Goal: Task Accomplishment & Management: Complete application form

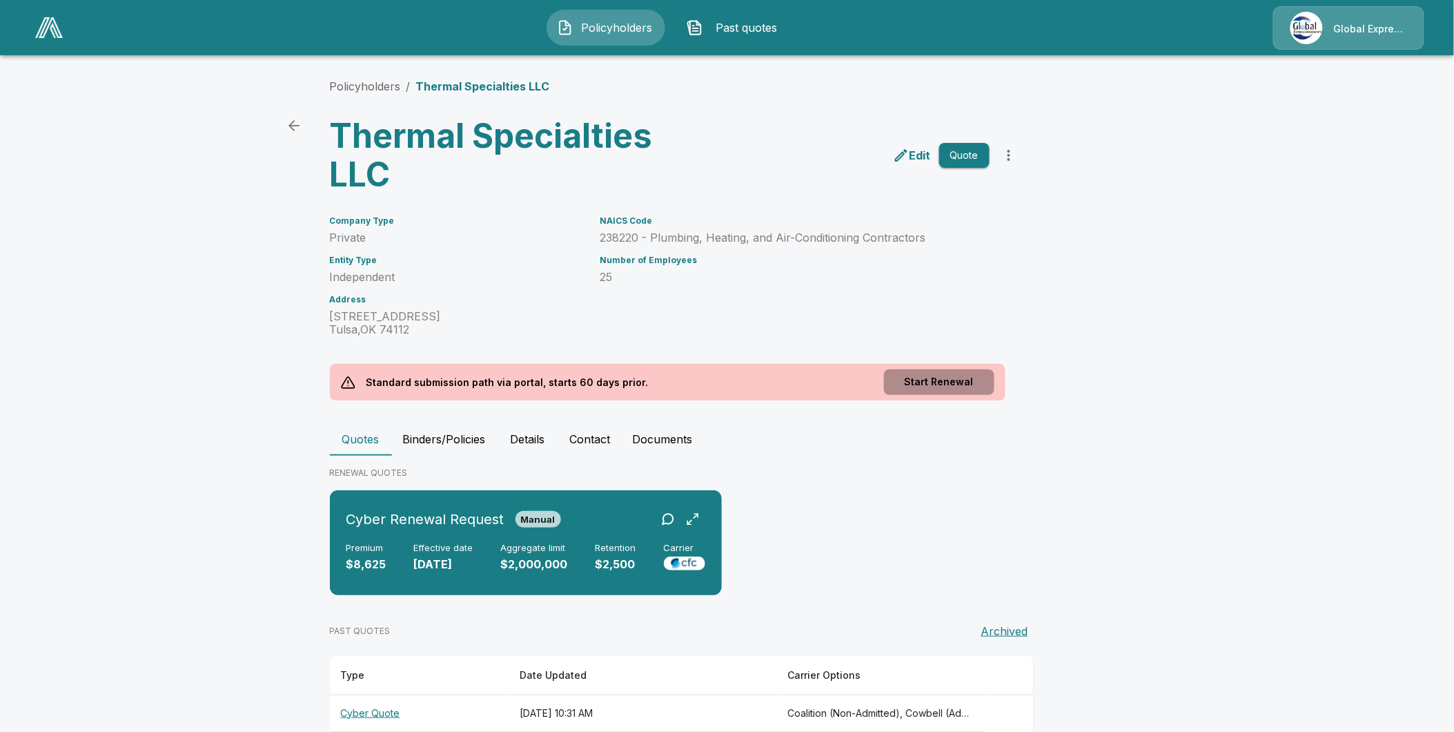
click at [940, 380] on button "Start Renewal" at bounding box center [939, 382] width 110 height 26
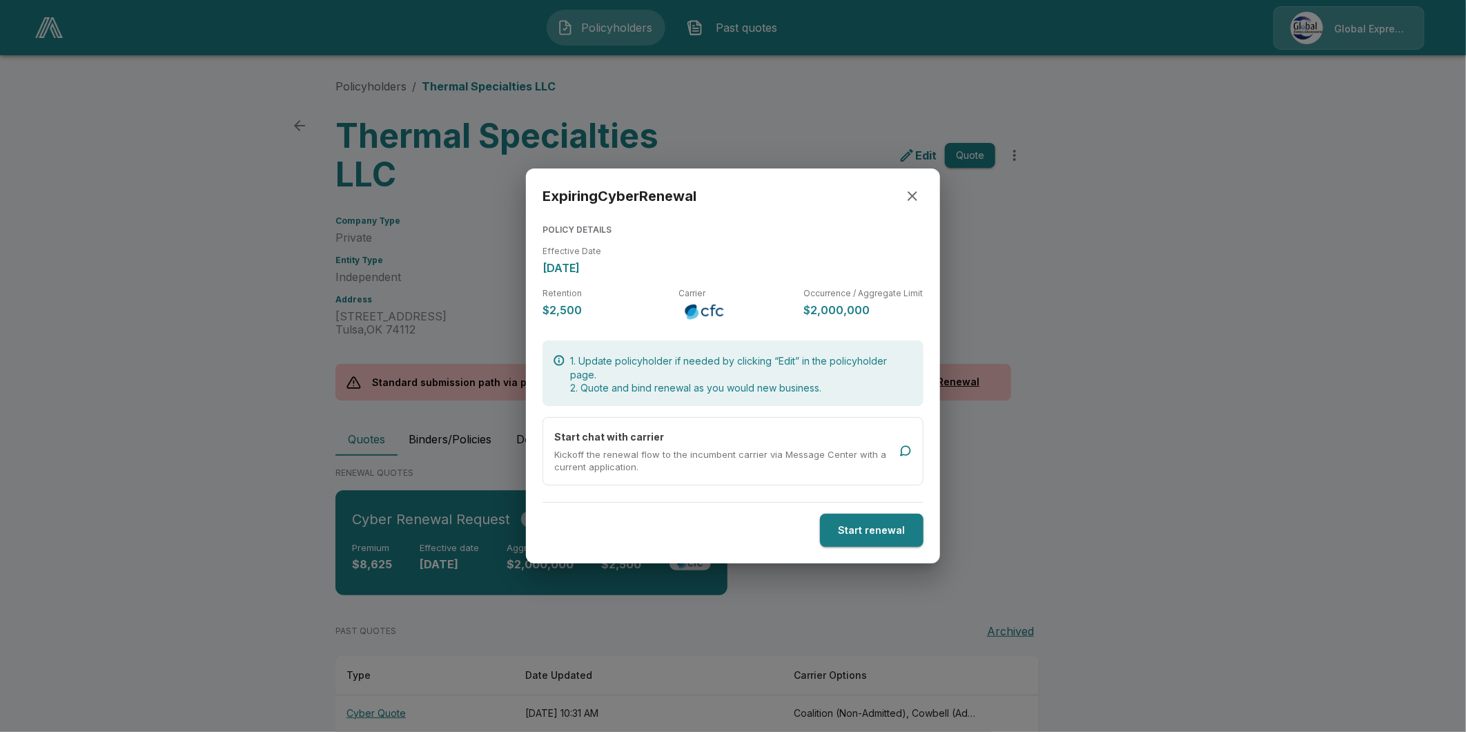
click at [860, 527] on button "Start renewal" at bounding box center [872, 530] width 104 height 34
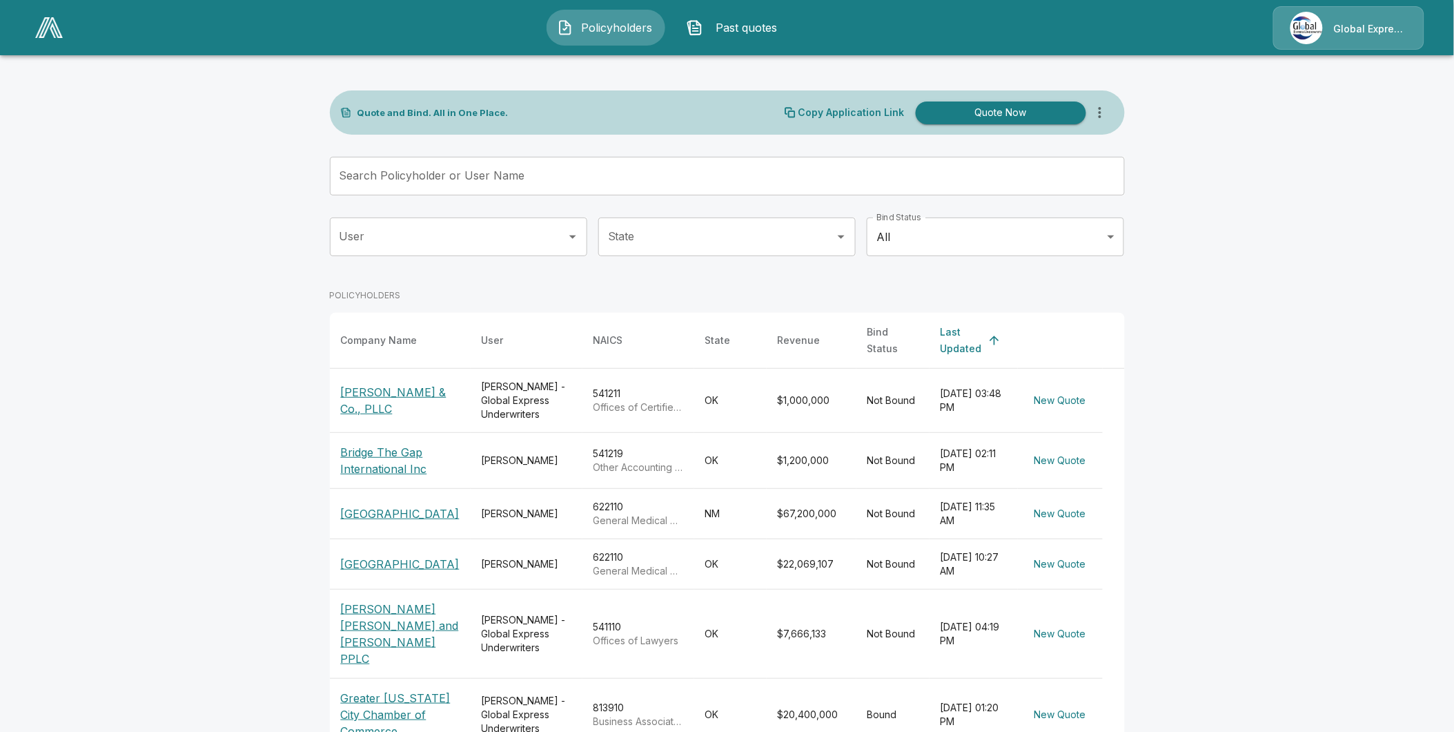
click at [660, 180] on input "Search Policyholder or User Name" at bounding box center [720, 176] width 780 height 39
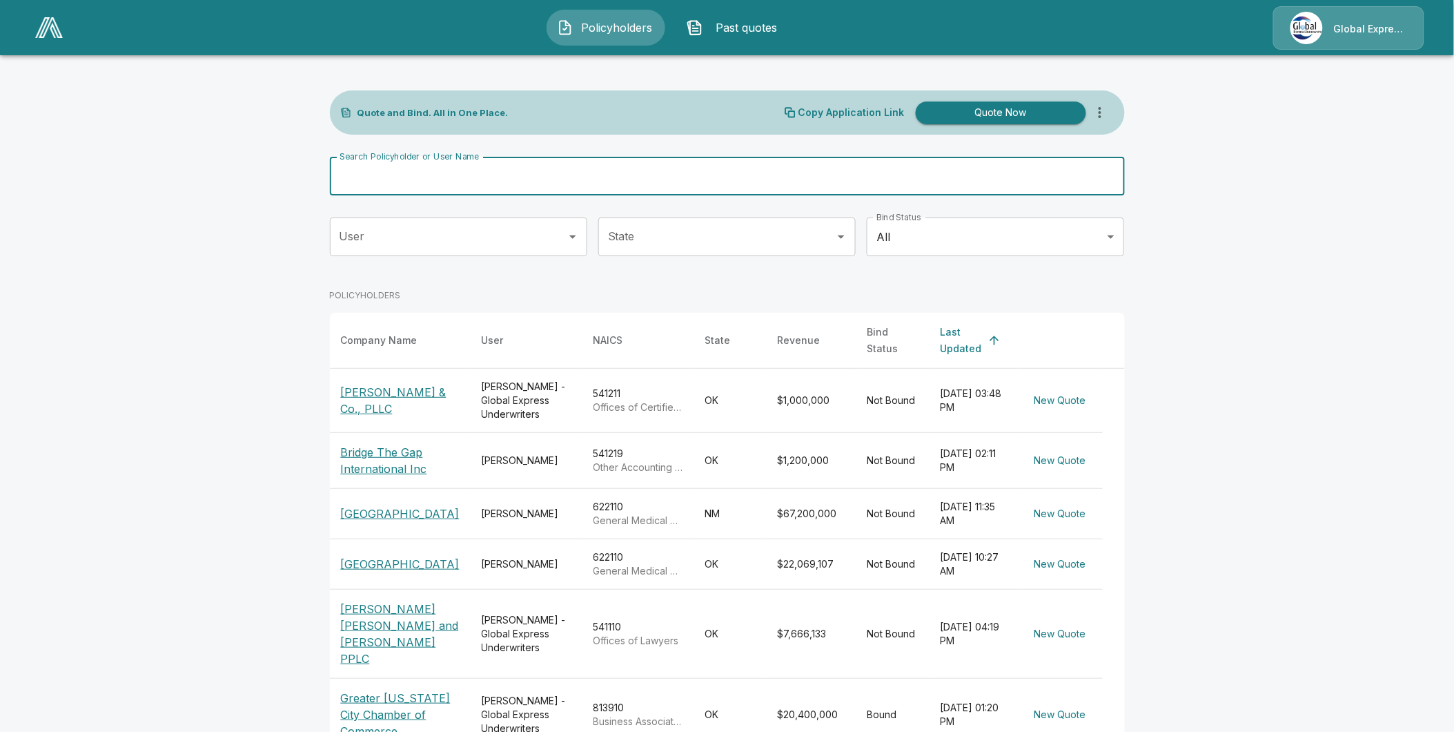
paste input "**********"
type input "**********"
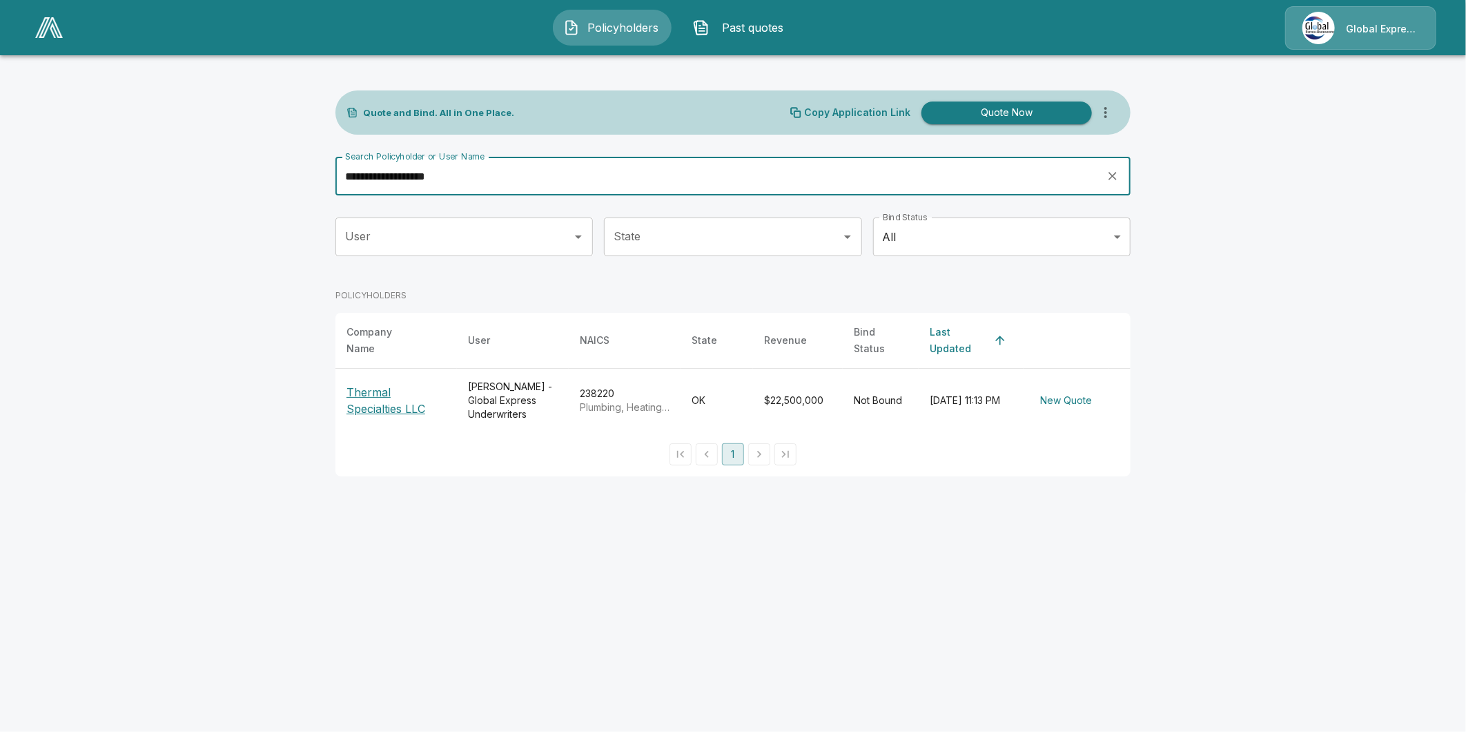
click at [404, 403] on p "Thermal Specialties LLC" at bounding box center [395, 400] width 99 height 33
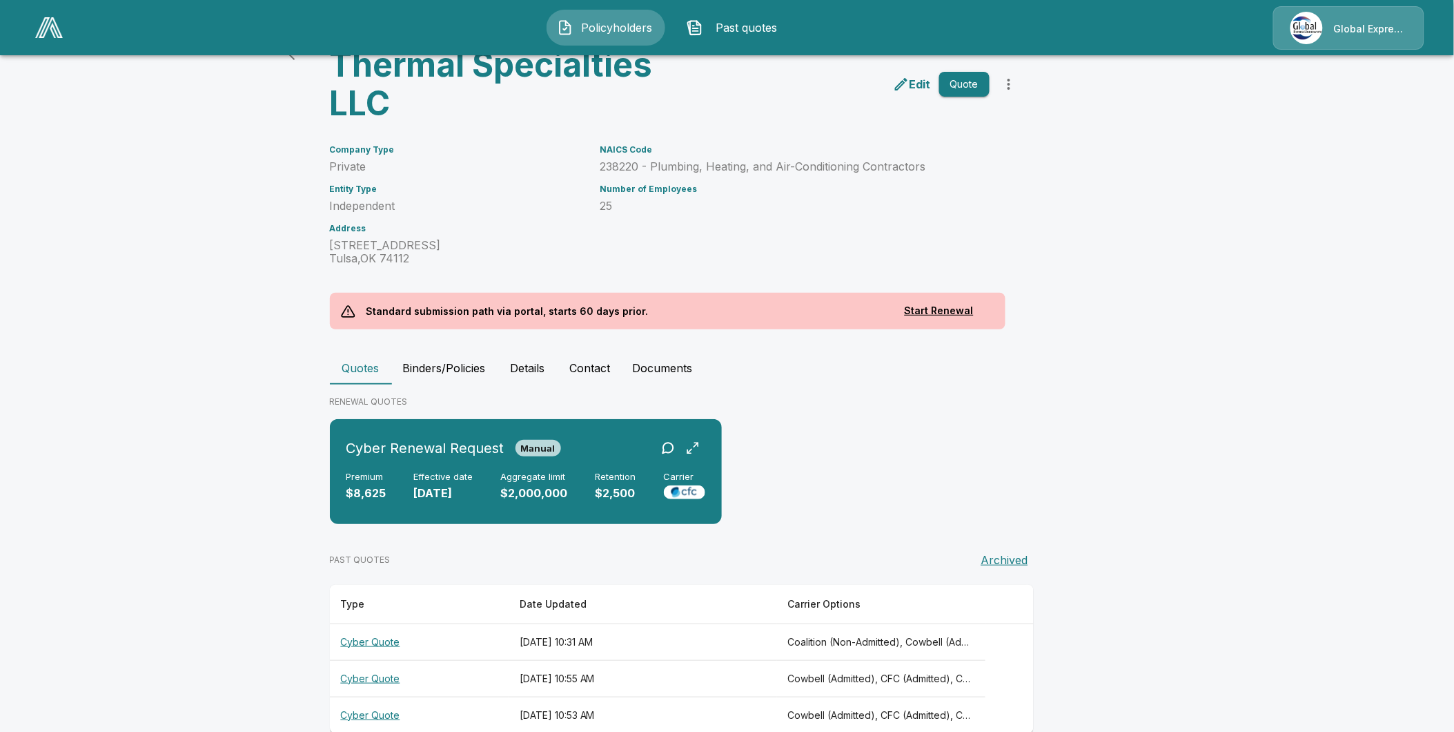
scroll to position [98, 0]
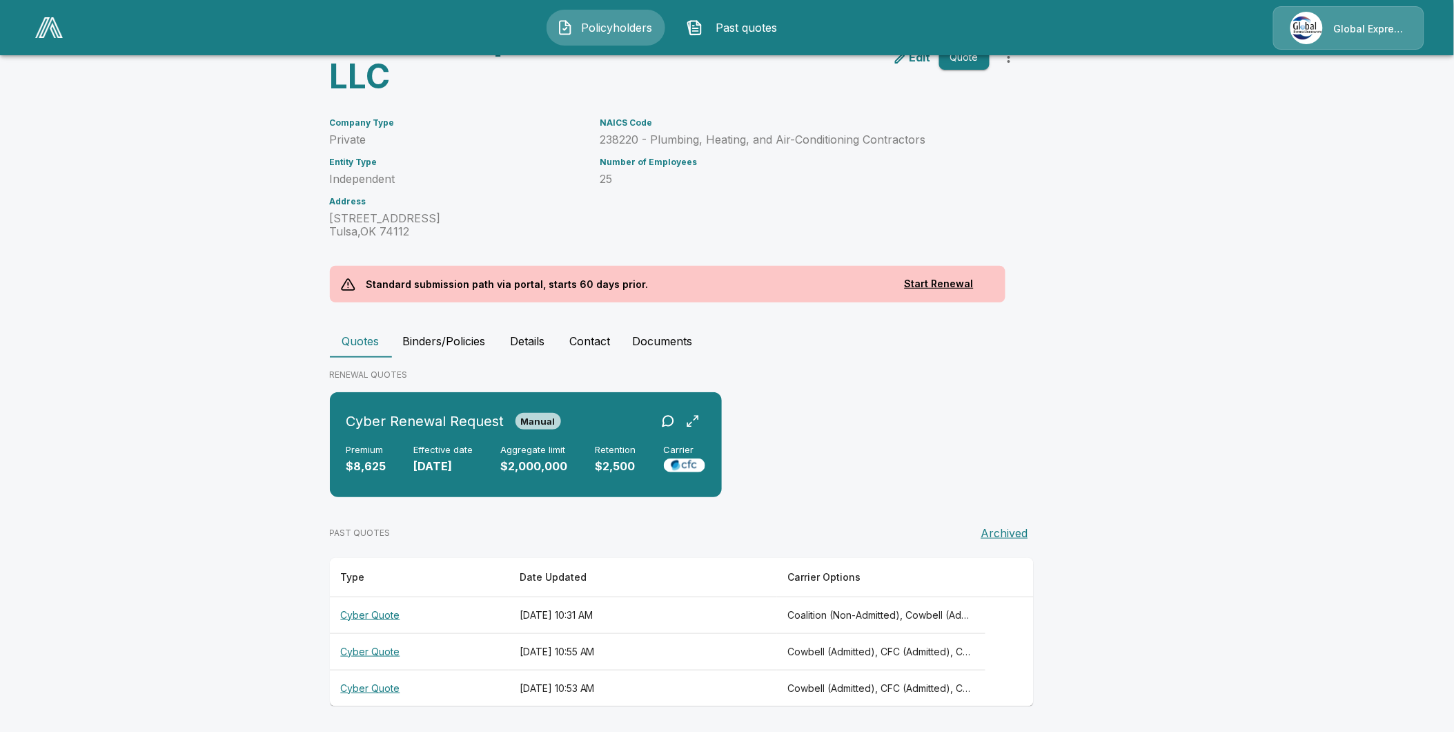
click at [369, 612] on th "Cyber Quote" at bounding box center [419, 614] width 179 height 37
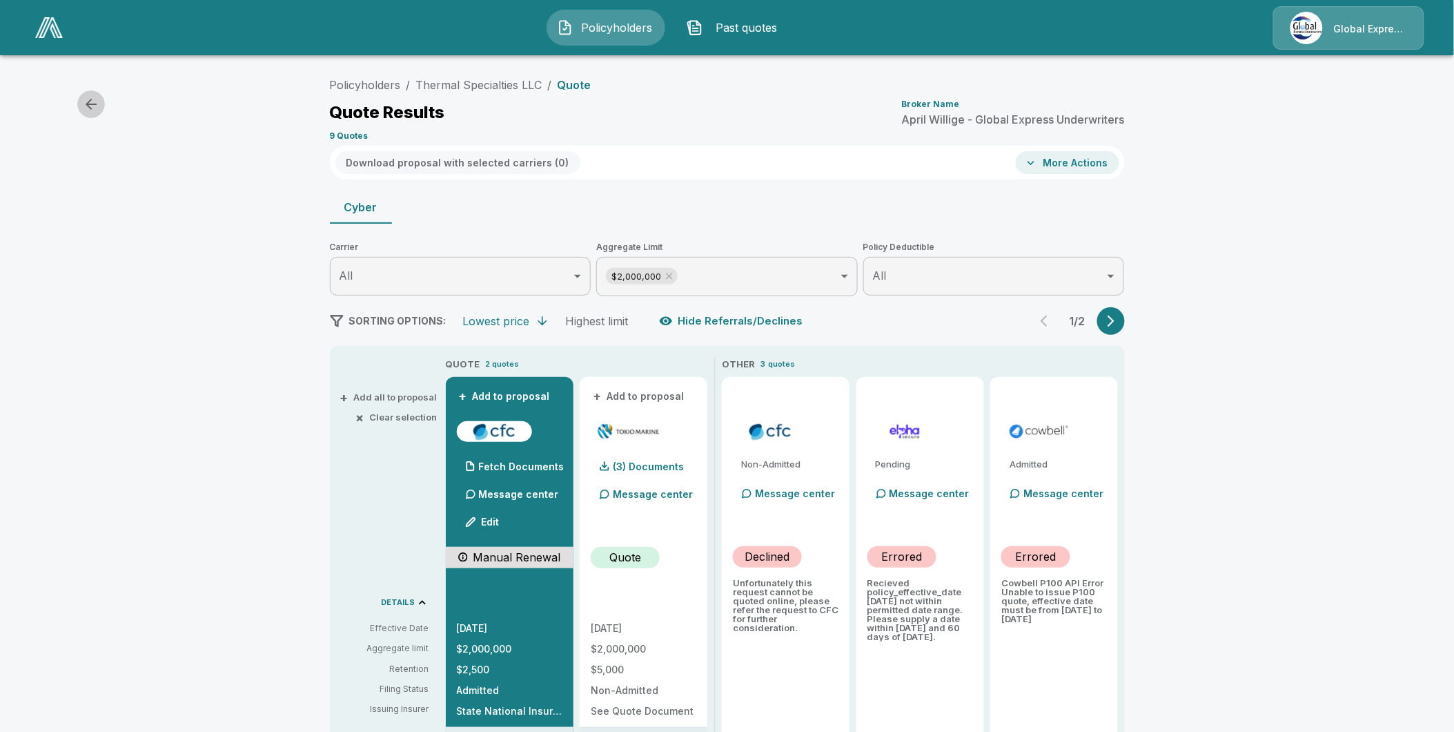
click at [91, 93] on button "button" at bounding box center [91, 104] width 28 height 28
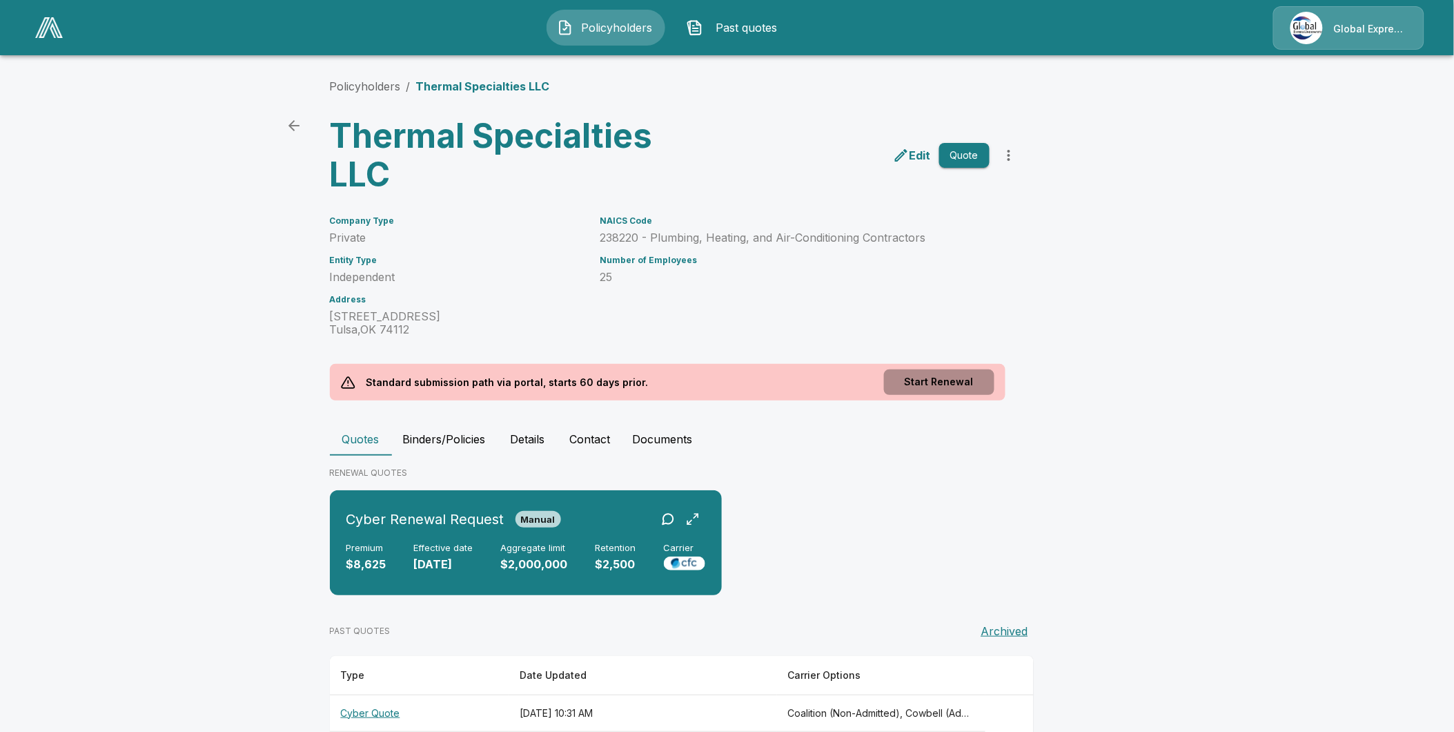
click at [955, 380] on button "Start Renewal" at bounding box center [939, 382] width 110 height 26
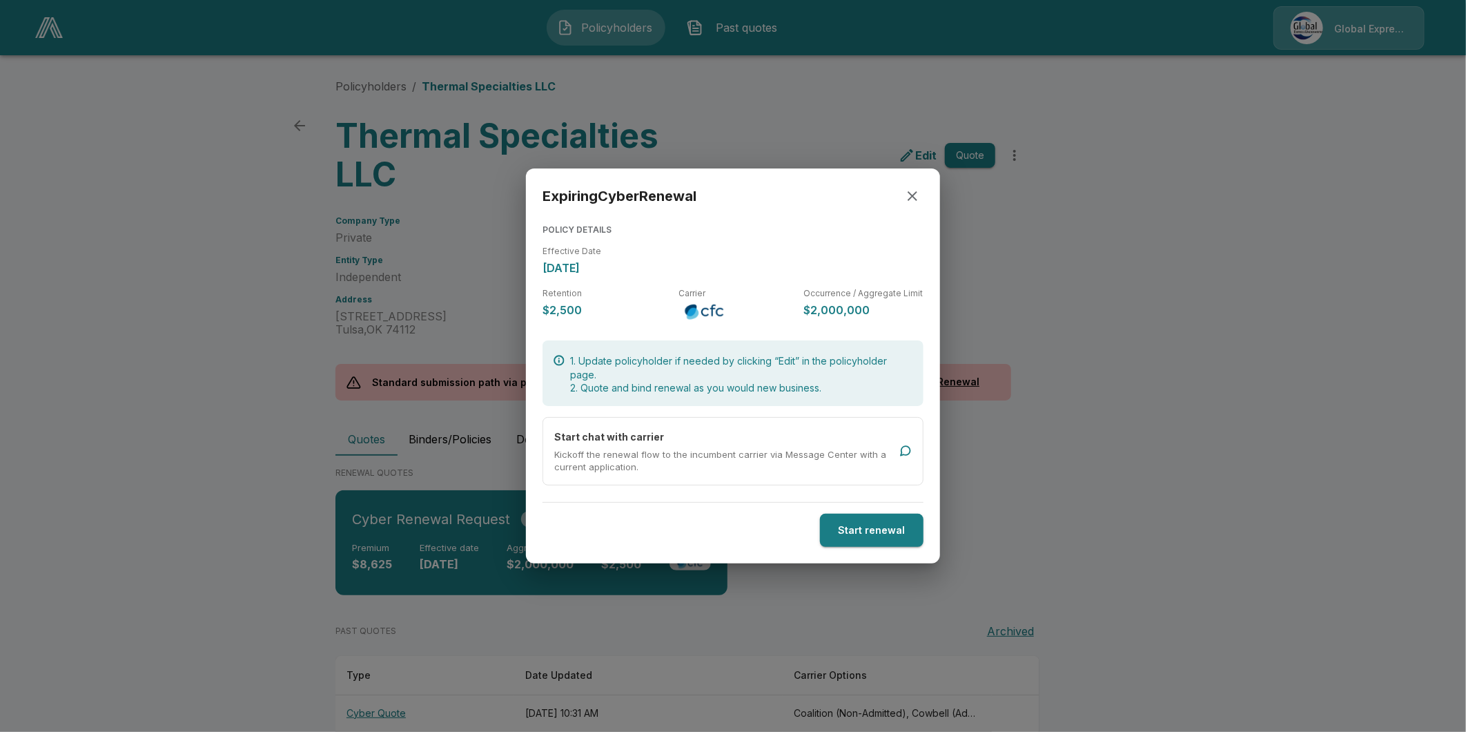
click at [853, 529] on button "Start renewal" at bounding box center [872, 530] width 104 height 34
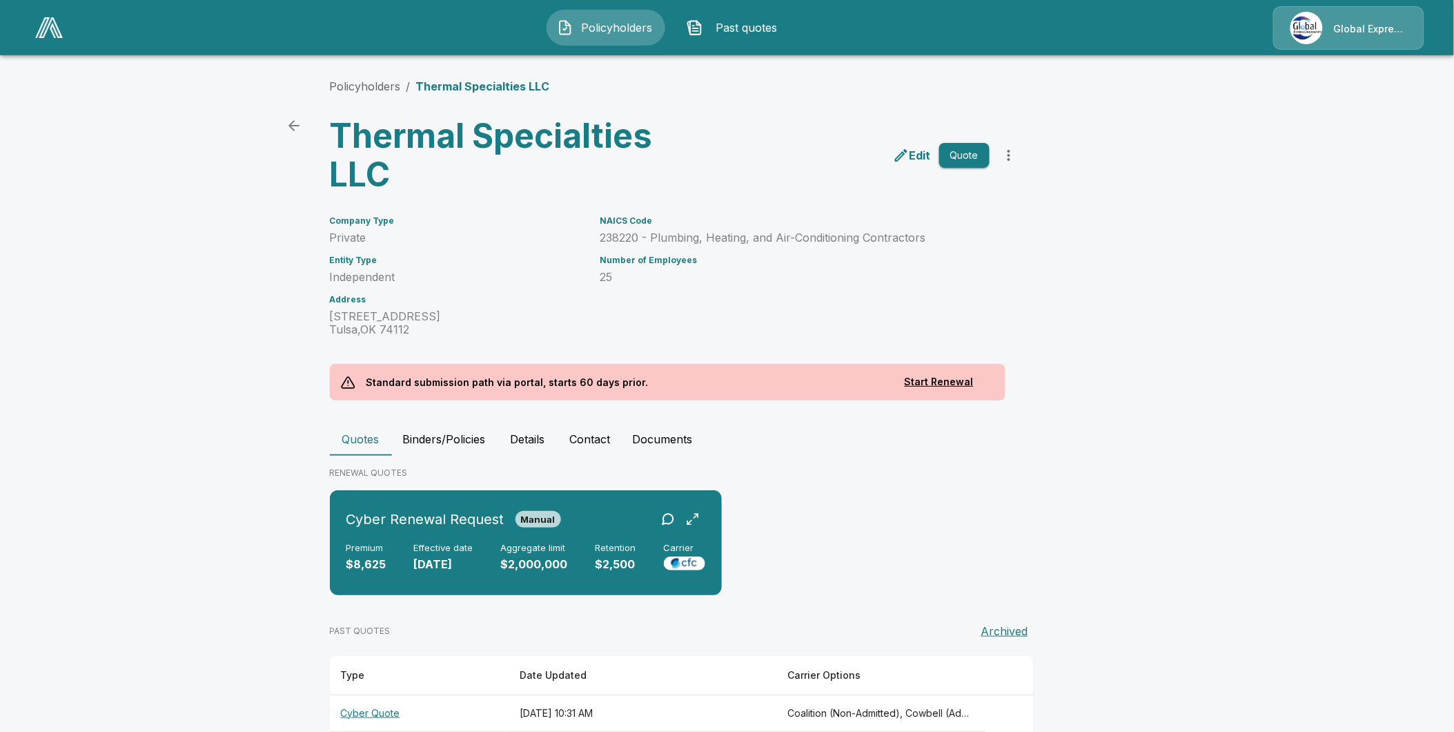
scroll to position [98, 0]
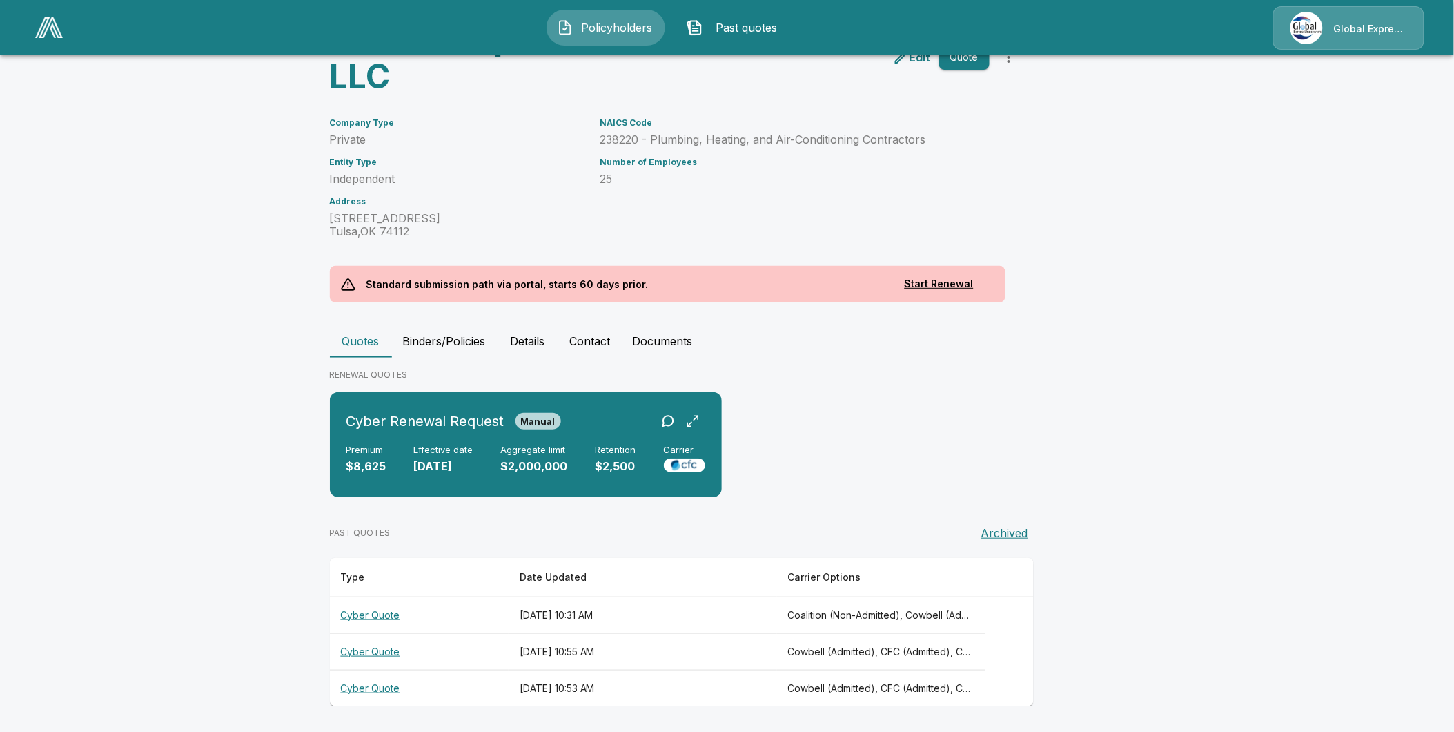
click at [387, 606] on th "Cyber Quote" at bounding box center [419, 614] width 179 height 37
